Goal: Information Seeking & Learning: Learn about a topic

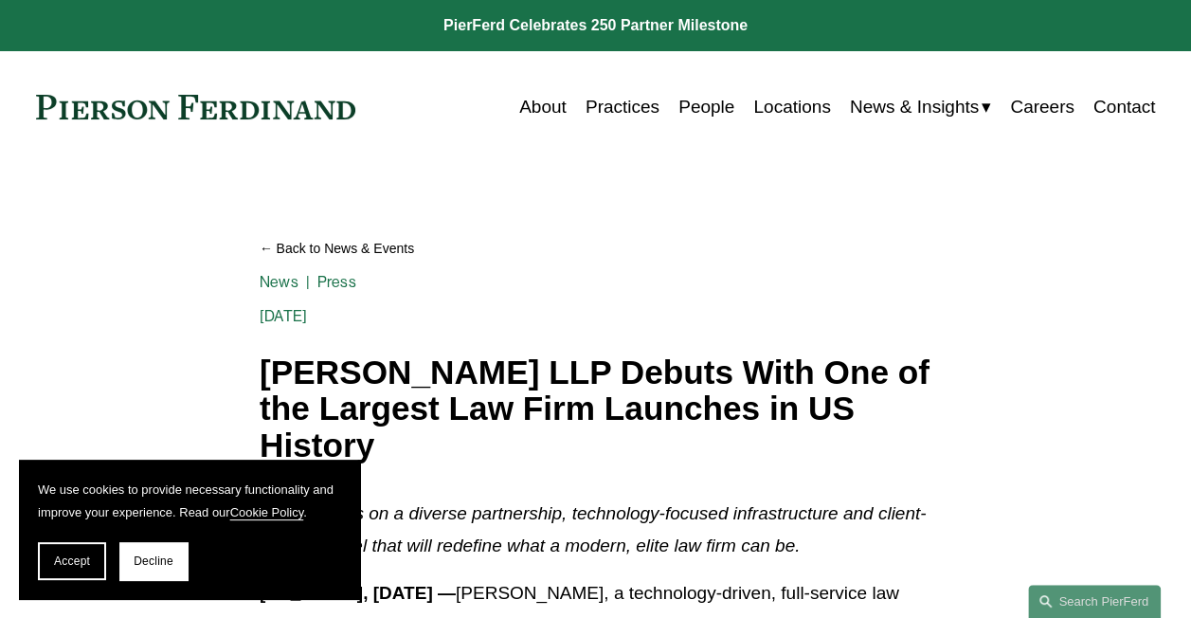
click at [525, 112] on link "About" at bounding box center [542, 107] width 47 height 36
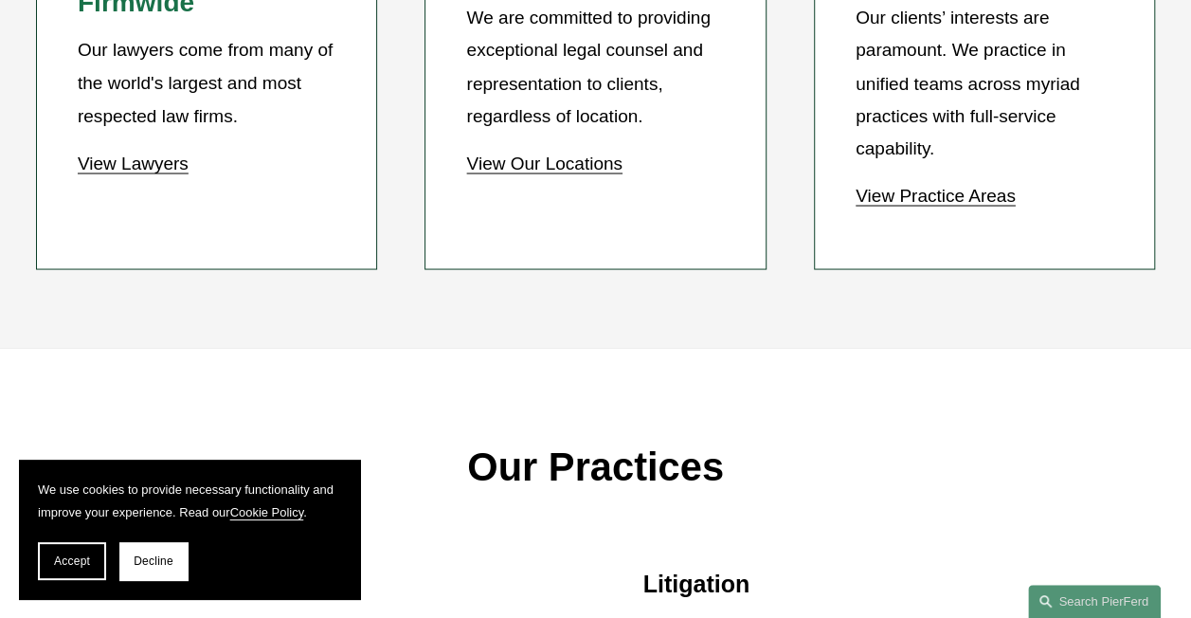
scroll to position [1720, 0]
click at [63, 563] on span "Accept" at bounding box center [72, 560] width 36 height 13
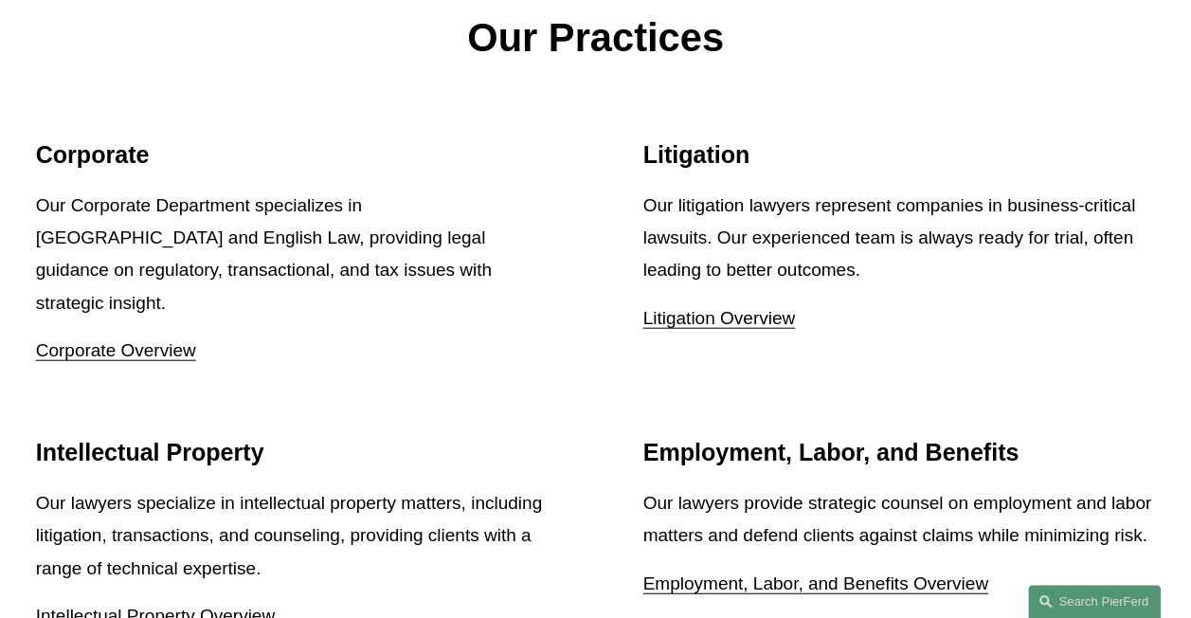
scroll to position [2144, 0]
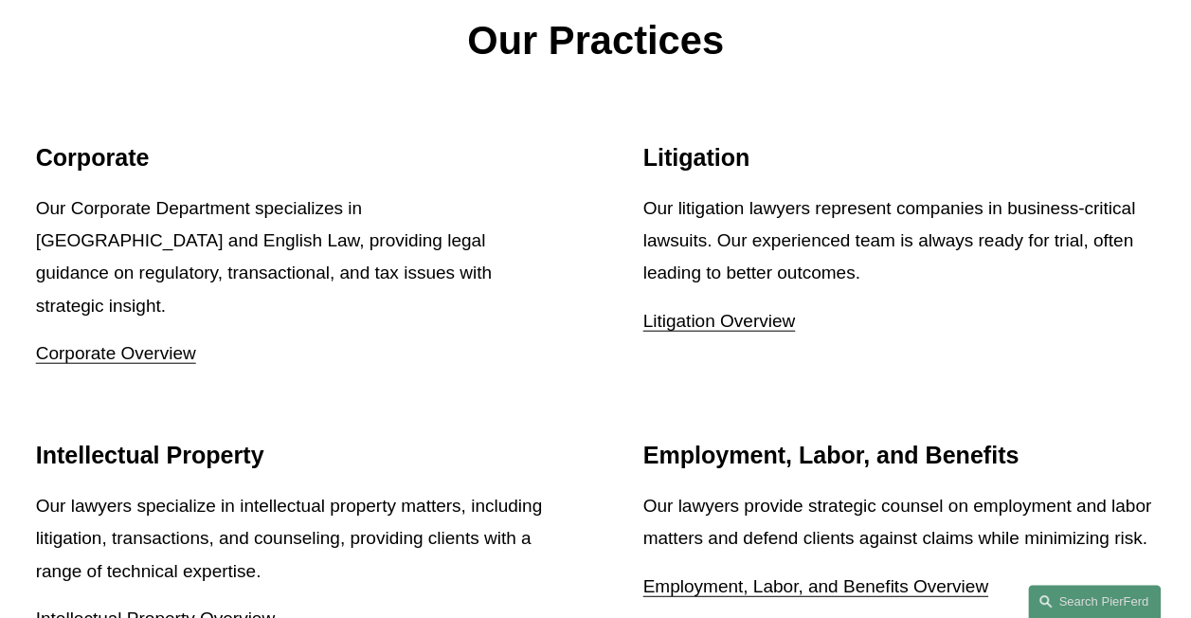
click at [116, 337] on p "Corporate Overview" at bounding box center [292, 353] width 512 height 32
click at [99, 343] on link "Corporate Overview" at bounding box center [116, 353] width 160 height 20
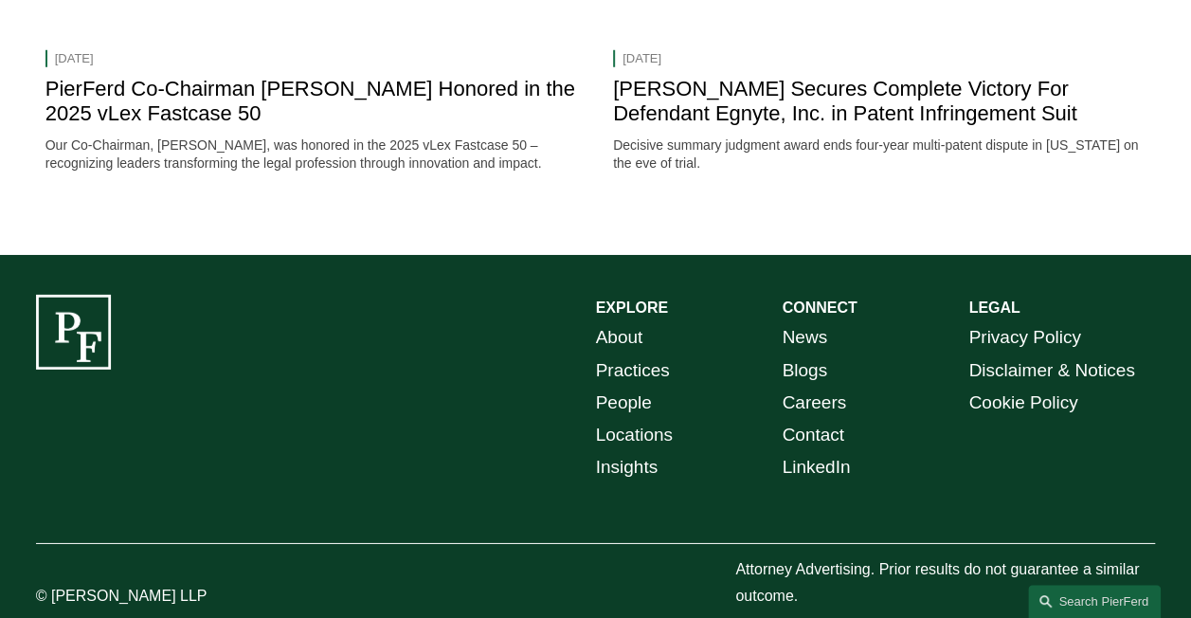
scroll to position [2742, 0]
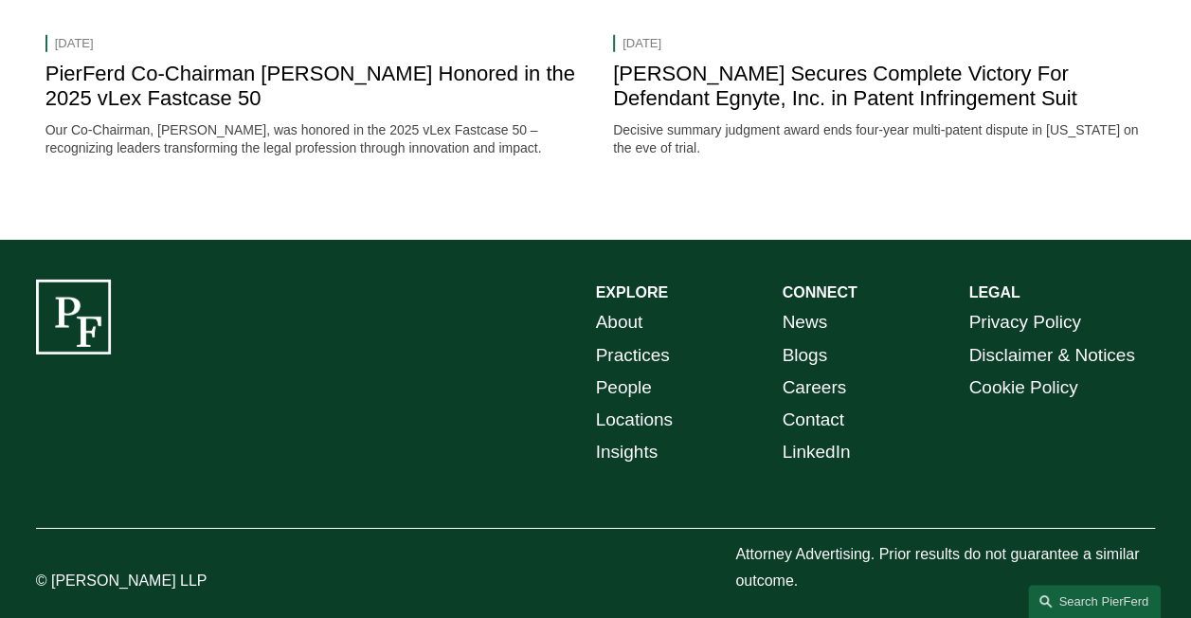
click at [818, 375] on link "Careers" at bounding box center [813, 387] width 64 height 32
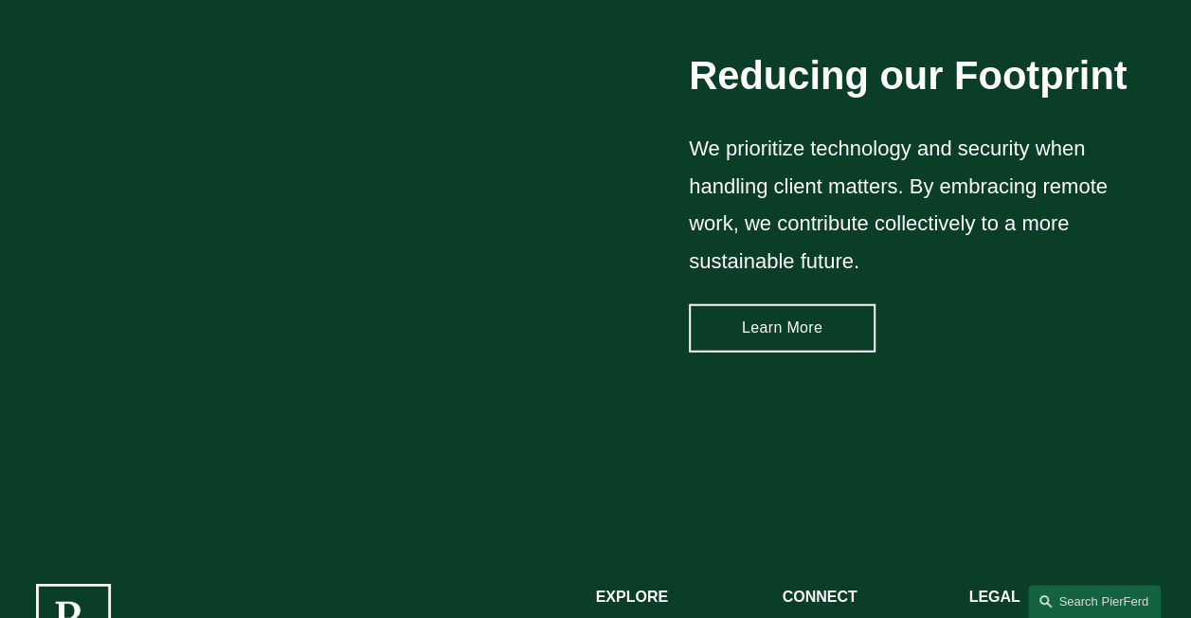
scroll to position [2268, 0]
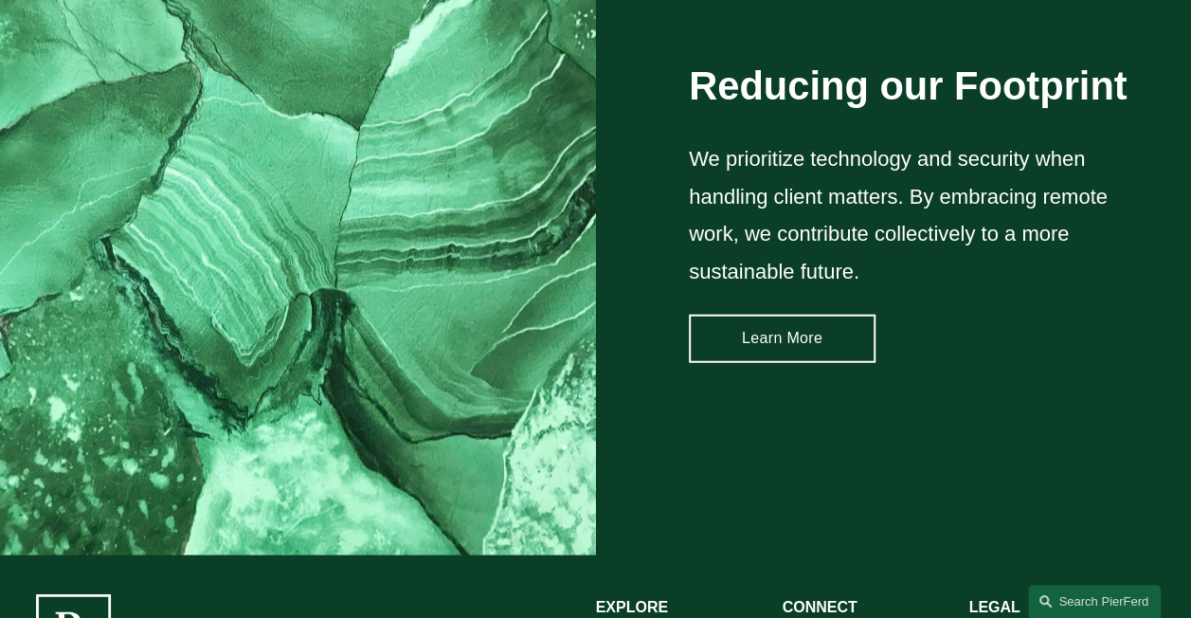
click at [794, 351] on link "Learn More" at bounding box center [782, 338] width 187 height 48
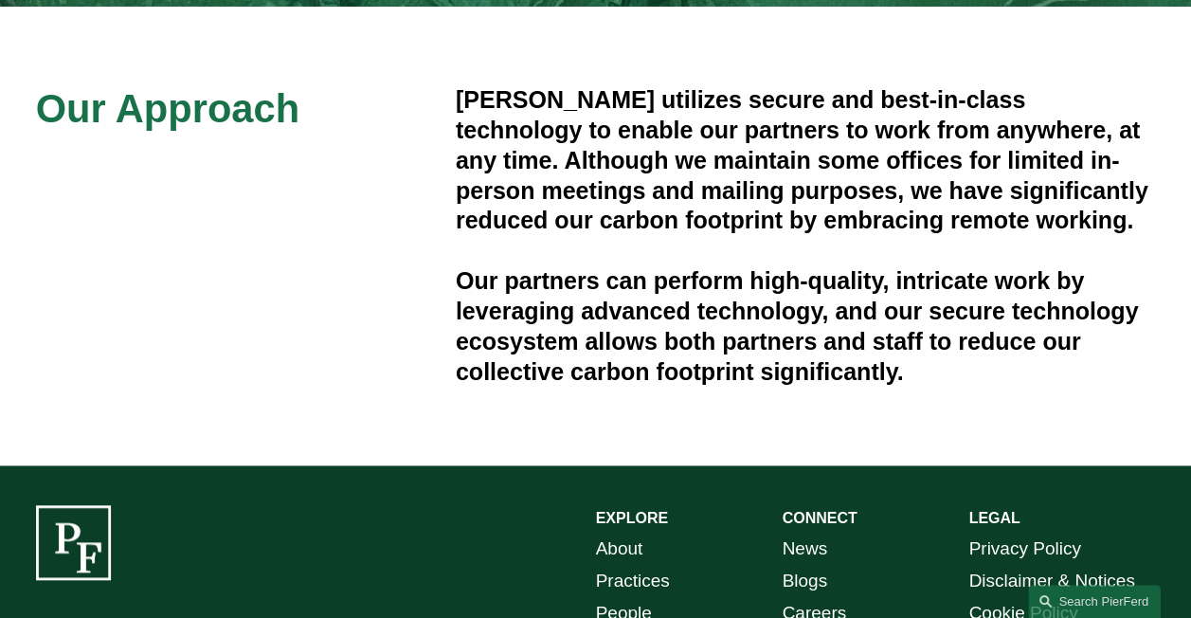
scroll to position [477, 0]
